Goal: Transaction & Acquisition: Obtain resource

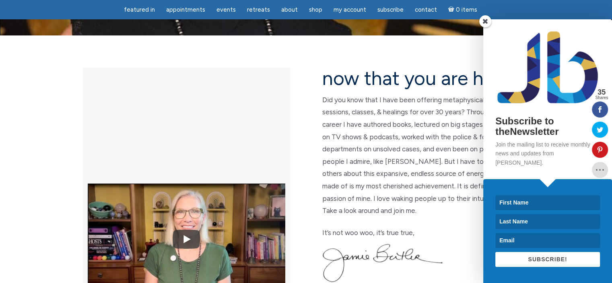
scroll to position [161, 0]
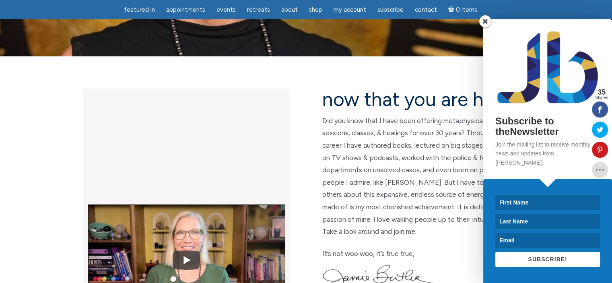
click at [487, 27] on span at bounding box center [485, 21] width 12 height 12
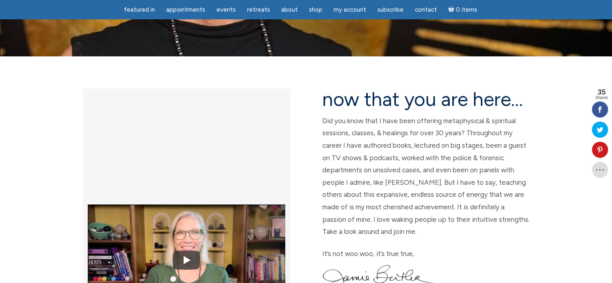
scroll to position [0, 0]
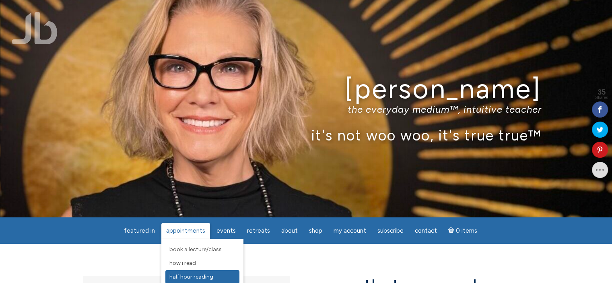
click at [195, 275] on span "Half Hour Reading" at bounding box center [191, 276] width 44 height 7
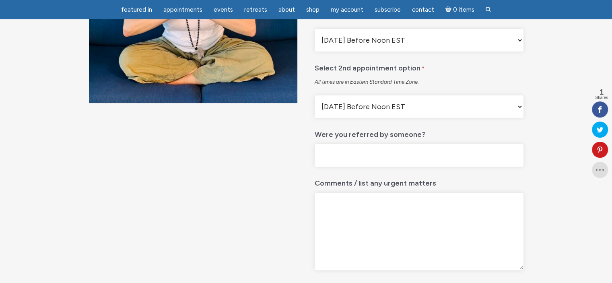
scroll to position [180, 0]
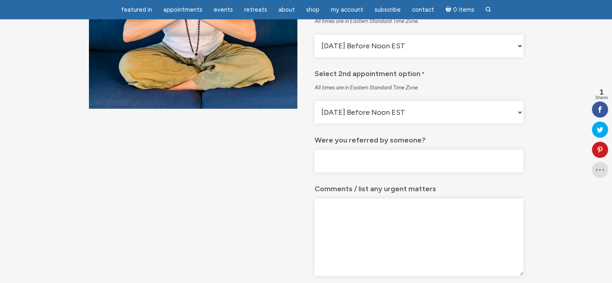
click at [520, 124] on select "Monday Before Noon EST Monday After Noon EST First Available Appointment" at bounding box center [419, 112] width 208 height 23
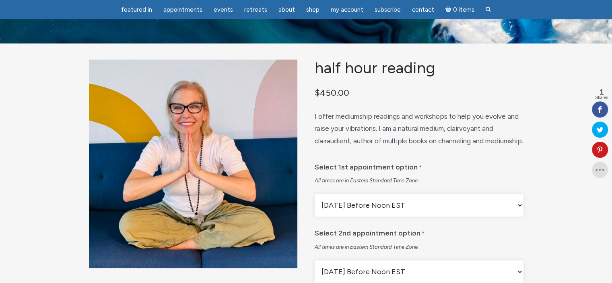
scroll to position [0, 0]
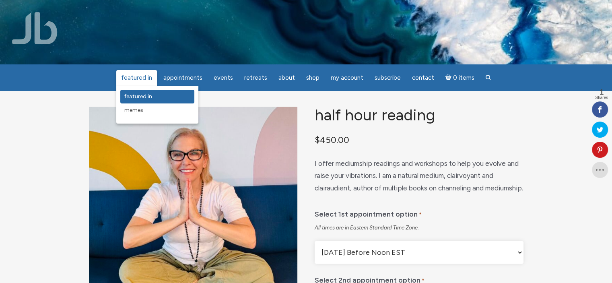
click at [143, 101] on link "featured in" at bounding box center [157, 97] width 74 height 14
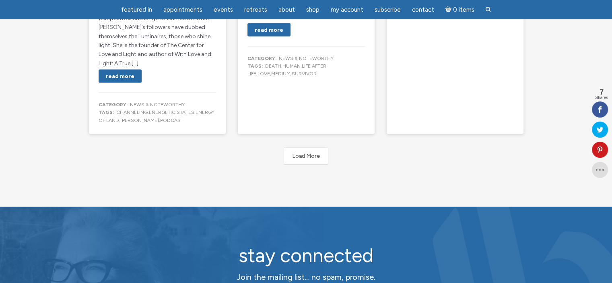
scroll to position [1530, 0]
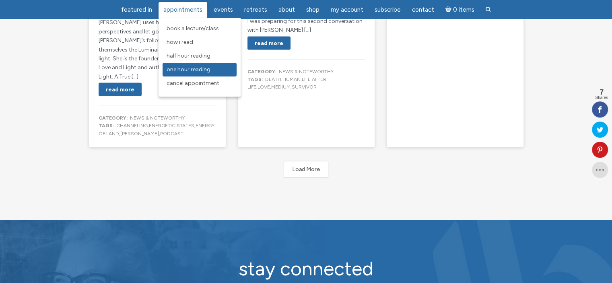
click at [185, 71] on span "One Hour Reading" at bounding box center [189, 69] width 44 height 7
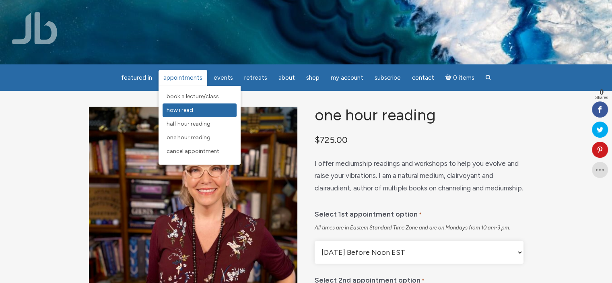
click at [186, 109] on span "How I Read" at bounding box center [180, 110] width 27 height 7
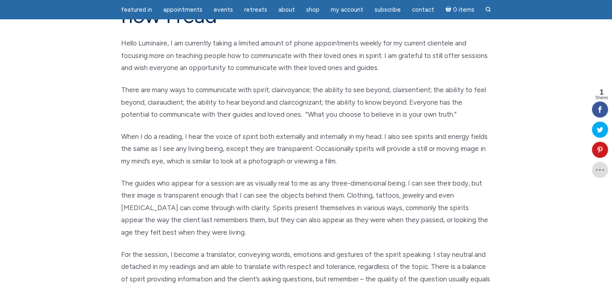
scroll to position [81, 0]
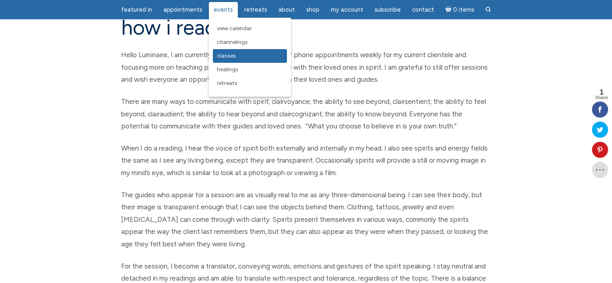
click at [224, 60] on link "Classes" at bounding box center [250, 56] width 74 height 14
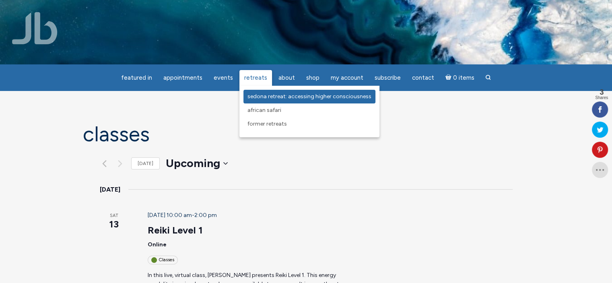
click at [256, 96] on span "Sedona Retreat: Accessing Higher Consciousness" at bounding box center [310, 96] width 124 height 7
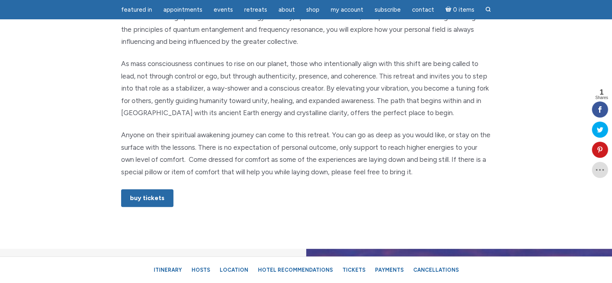
scroll to position [443, 0]
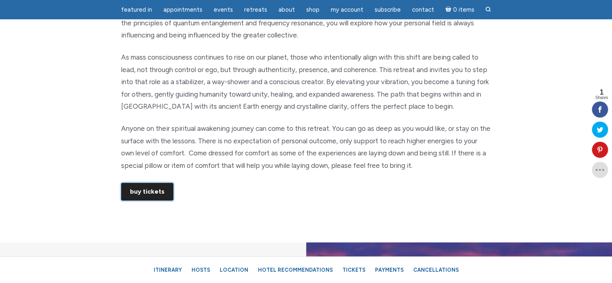
click at [150, 190] on link "Buy Tickets" at bounding box center [147, 192] width 52 height 18
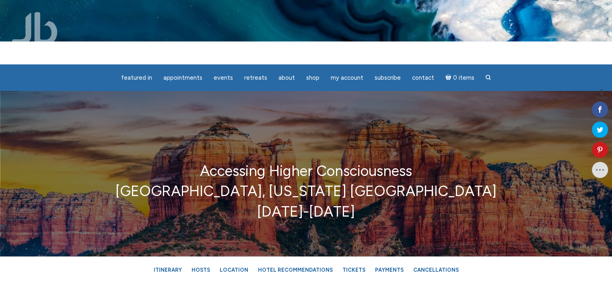
scroll to position [0, 0]
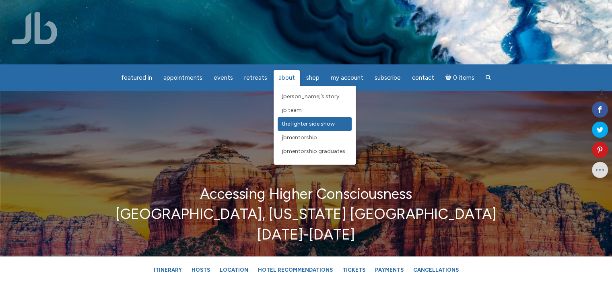
click at [283, 124] on span "The Lighter Side Show" at bounding box center [308, 123] width 53 height 7
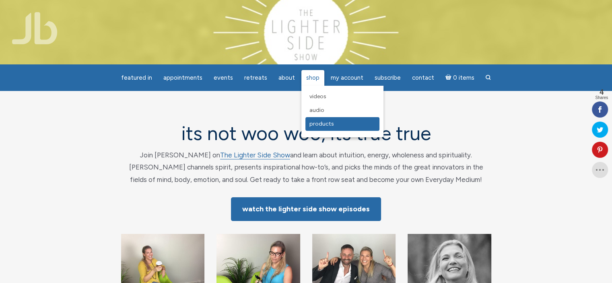
click at [310, 124] on span "Products" at bounding box center [322, 123] width 25 height 7
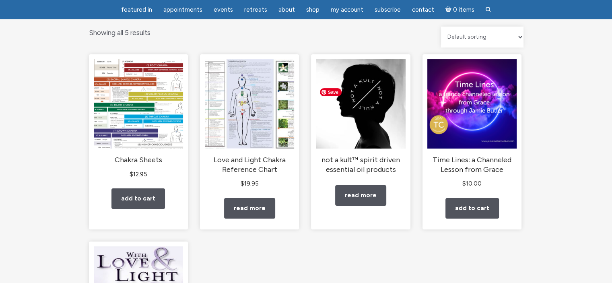
scroll to position [81, 0]
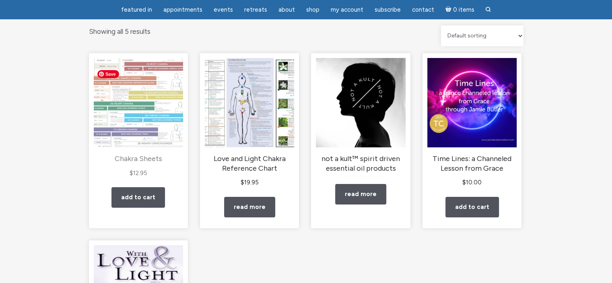
click at [155, 122] on img "main" at bounding box center [138, 102] width 89 height 89
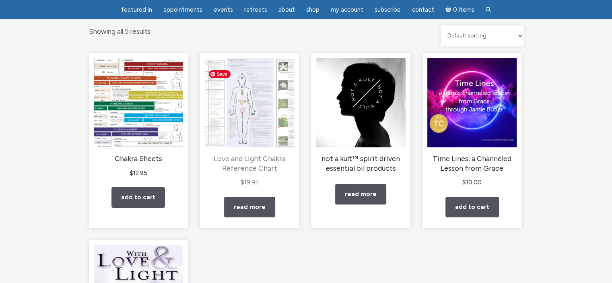
click at [267, 135] on img "main" at bounding box center [249, 102] width 89 height 89
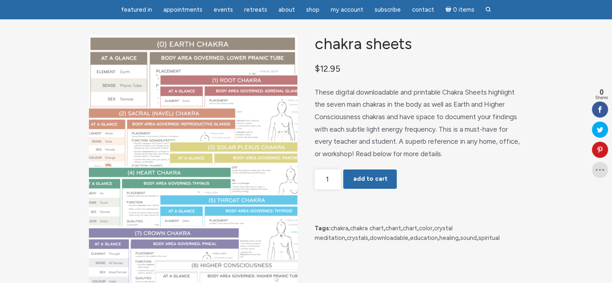
scroll to position [40, 0]
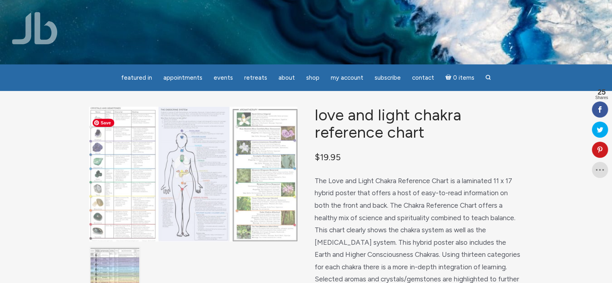
click at [198, 200] on img "main" at bounding box center [193, 174] width 208 height 135
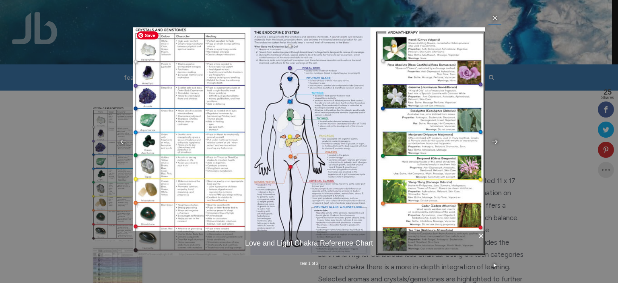
click at [201, 70] on img at bounding box center [309, 141] width 353 height 228
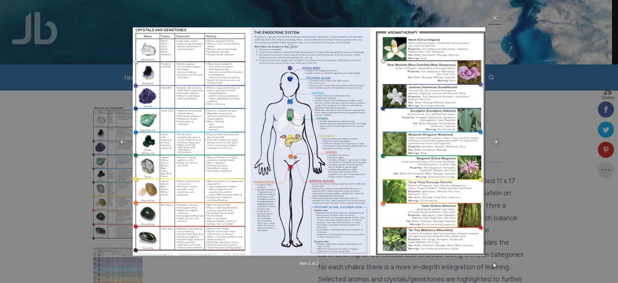
click at [496, 18] on icon at bounding box center [495, 17] width 6 height 6
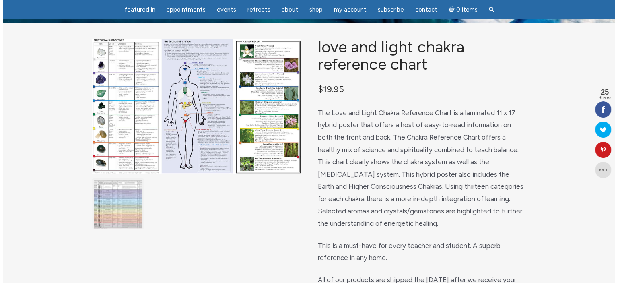
scroll to position [40, 0]
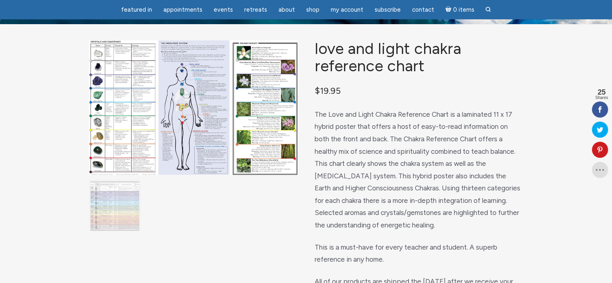
click at [103, 199] on img "main" at bounding box center [115, 206] width 49 height 49
